Goal: Ask a question

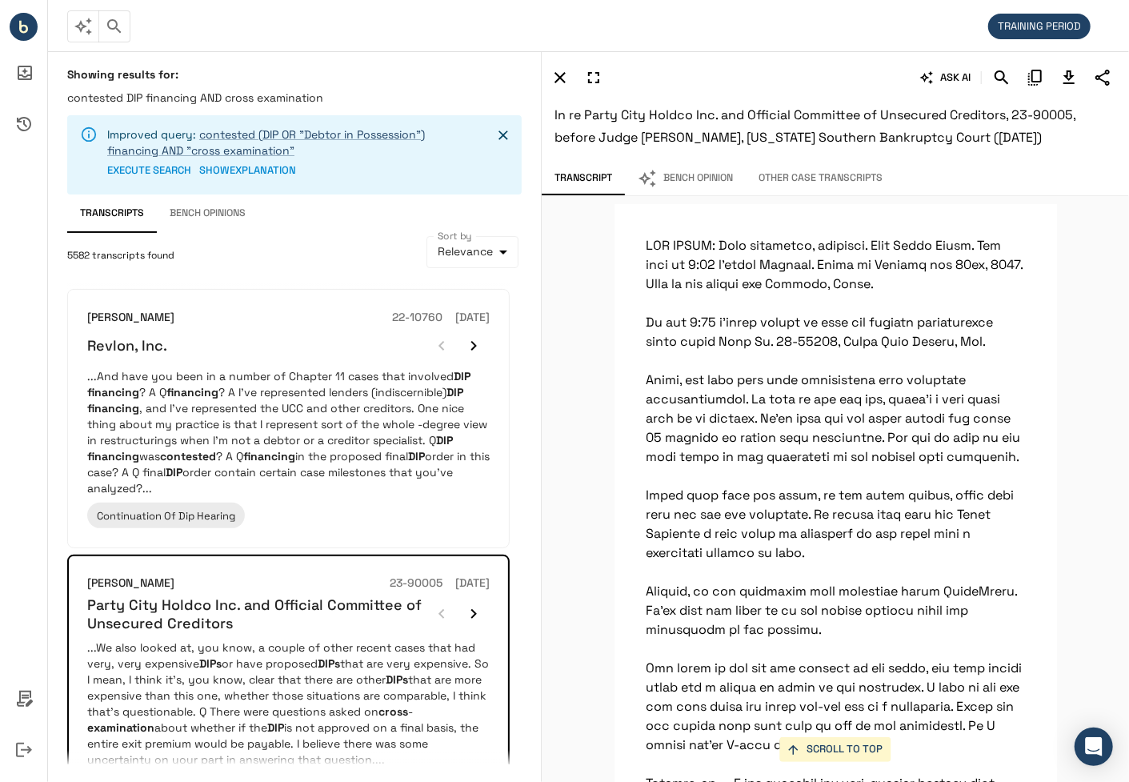
scroll to position [58516, 0]
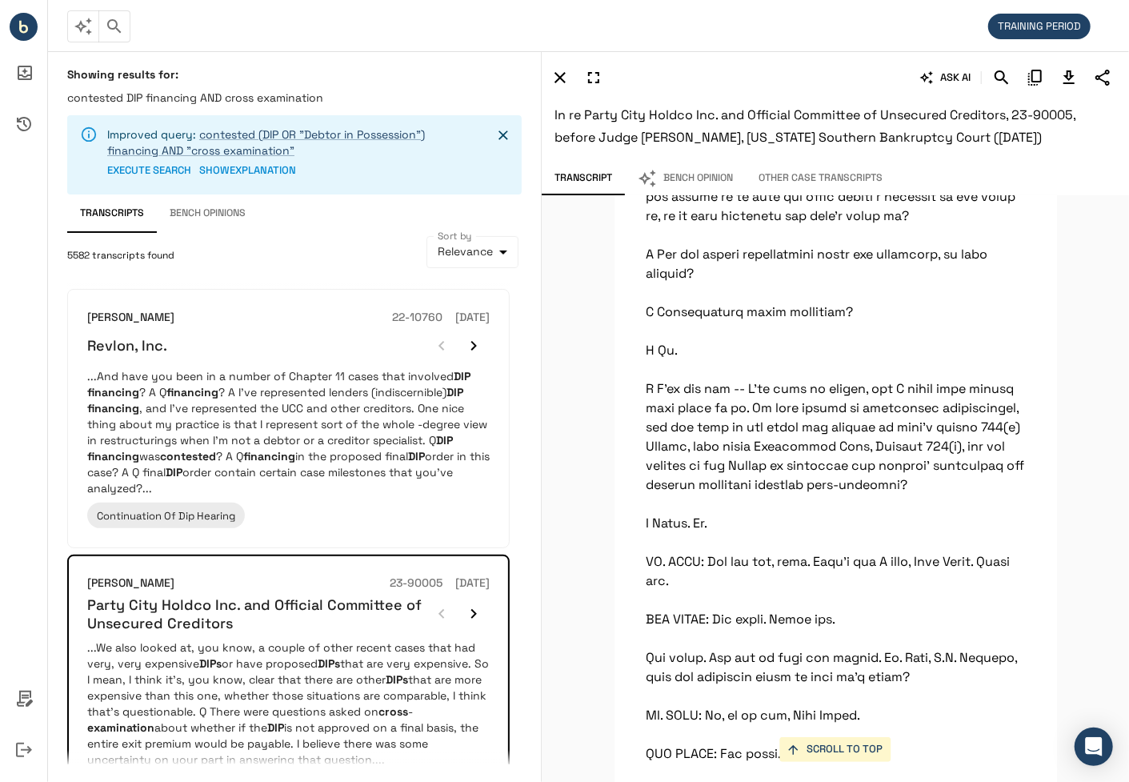
click at [1104, 411] on div "SCROLL TO TOP But we've spoken to a number of investors over time to look about…" at bounding box center [835, 489] width 587 height 586
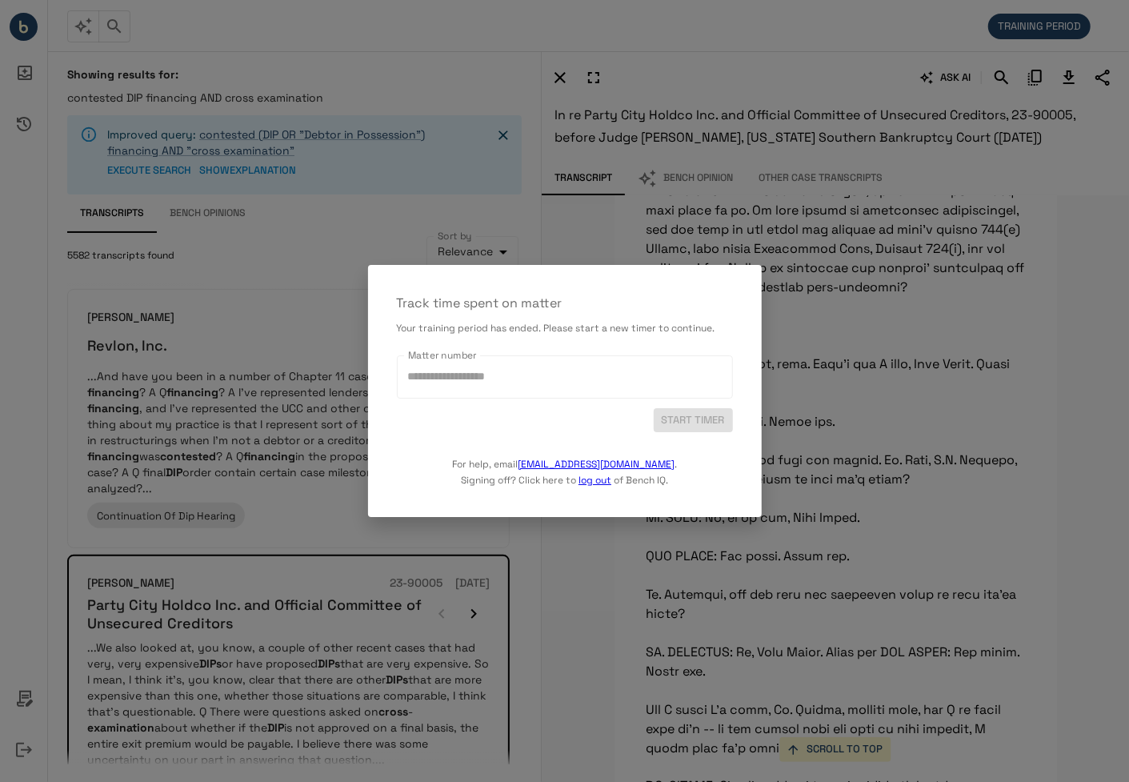
scroll to position [58714, 0]
click at [600, 249] on div at bounding box center [564, 391] width 1129 height 782
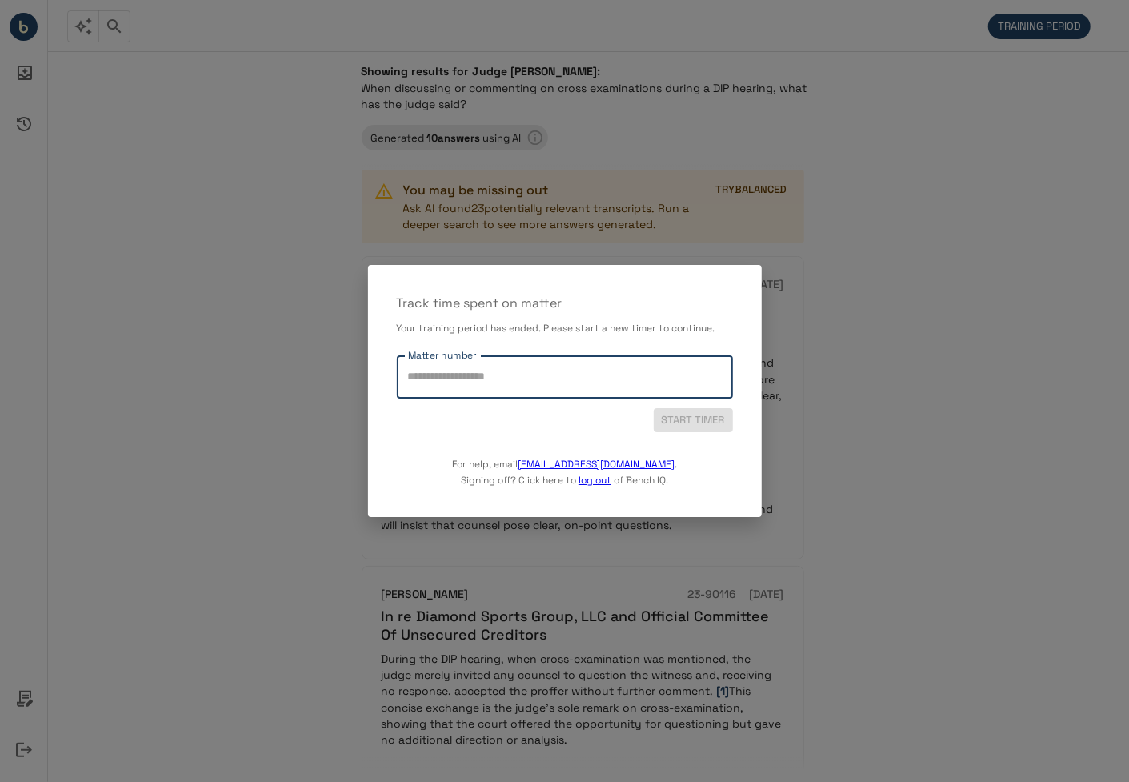
click at [526, 377] on input "Matter number" at bounding box center [565, 377] width 322 height 28
click at [544, 34] on div at bounding box center [564, 391] width 1129 height 782
